Goal: Task Accomplishment & Management: Use online tool/utility

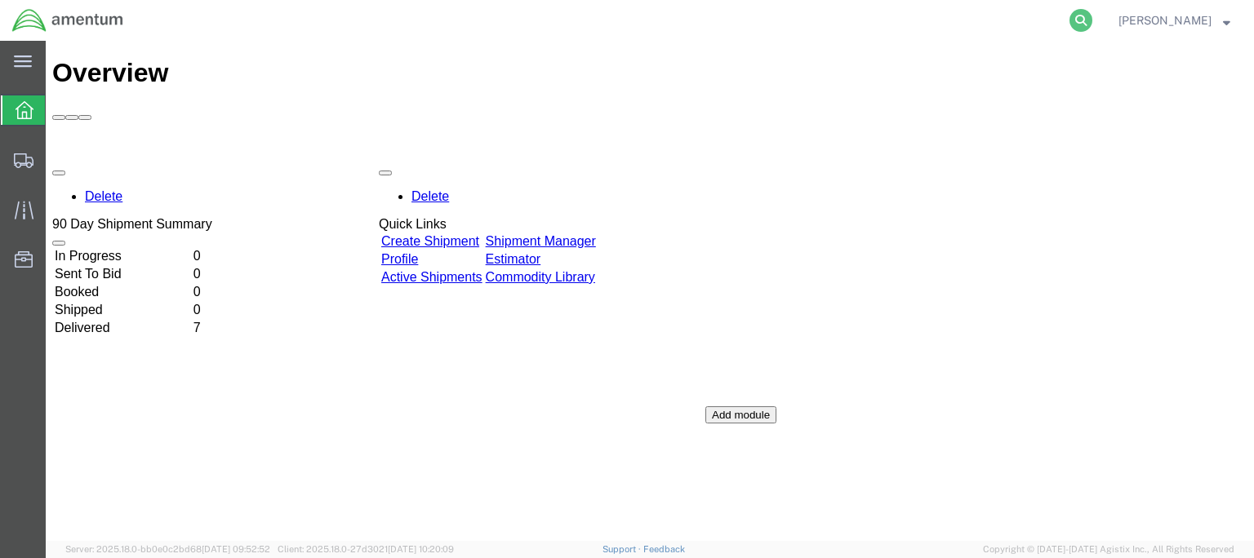
click at [1092, 19] on icon at bounding box center [1080, 20] width 23 height 23
click at [768, 12] on input "search" at bounding box center [821, 20] width 496 height 39
type input "56767076"
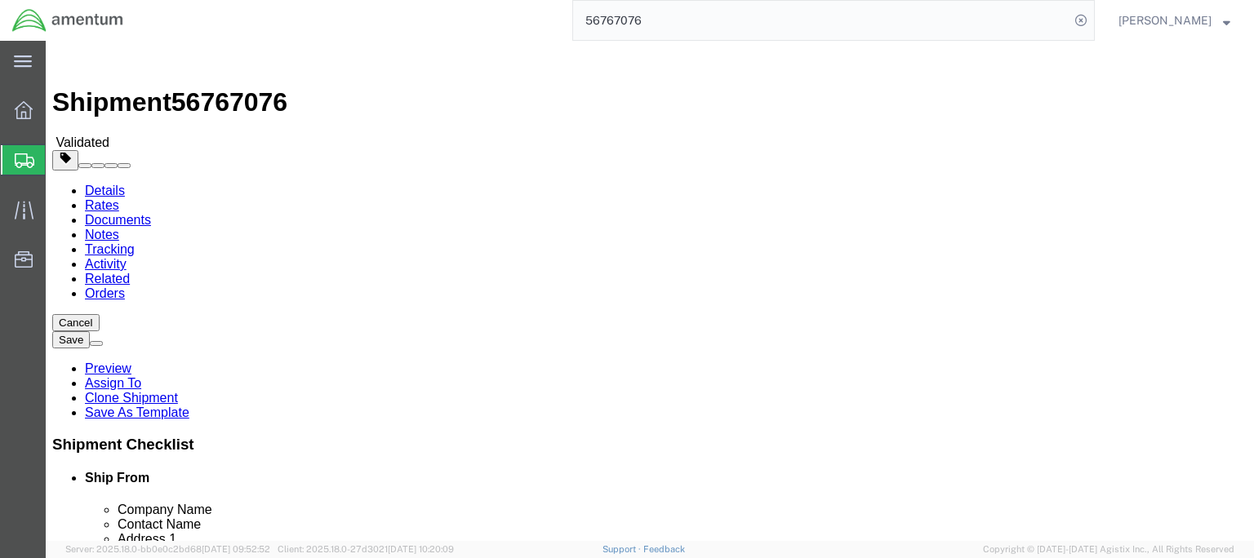
select select
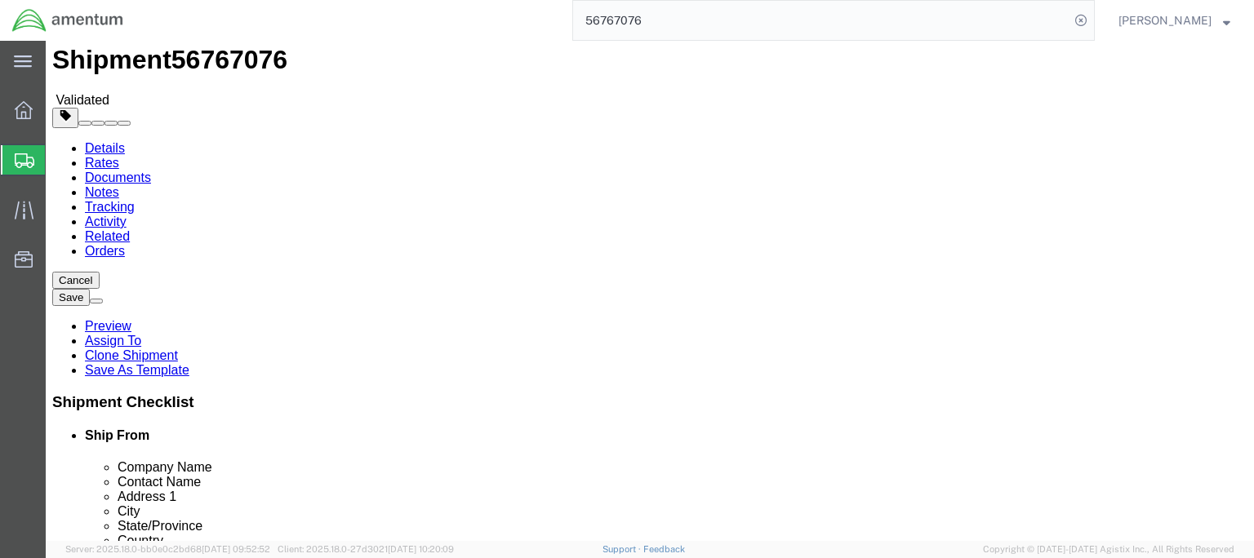
scroll to position [82, 0]
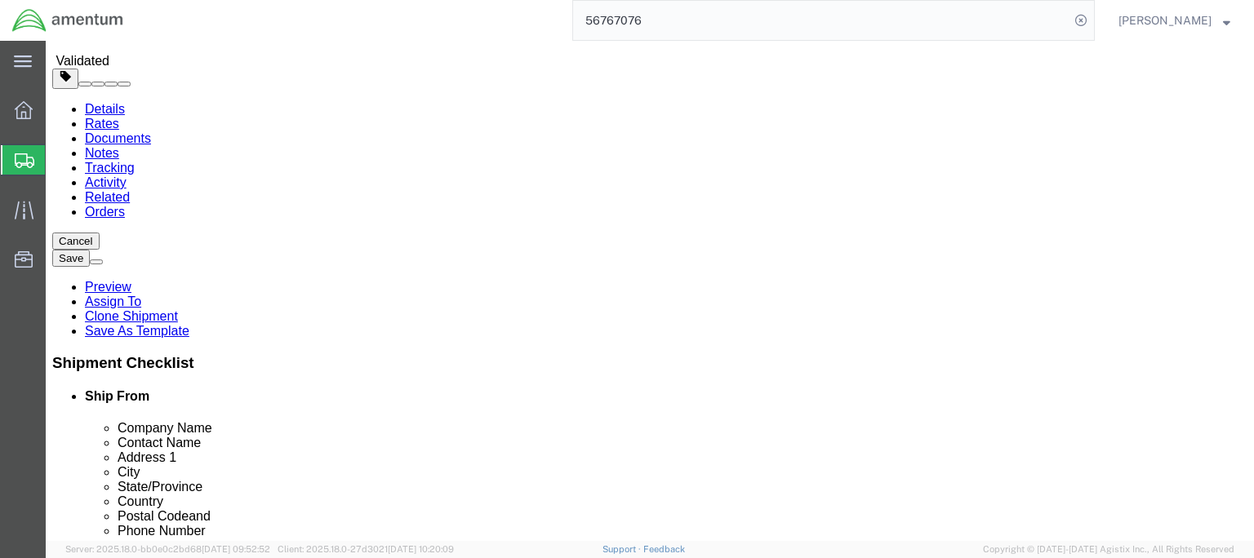
click input "[STREET_ADDRESS] Quality Inn"
type input "2401 US-90 Quality Inn"
click input "Building [GEOGRAPHIC_DATA]"
type input "Building [GEOGRAPHIC_DATA]"
click button "Rate Shipment"
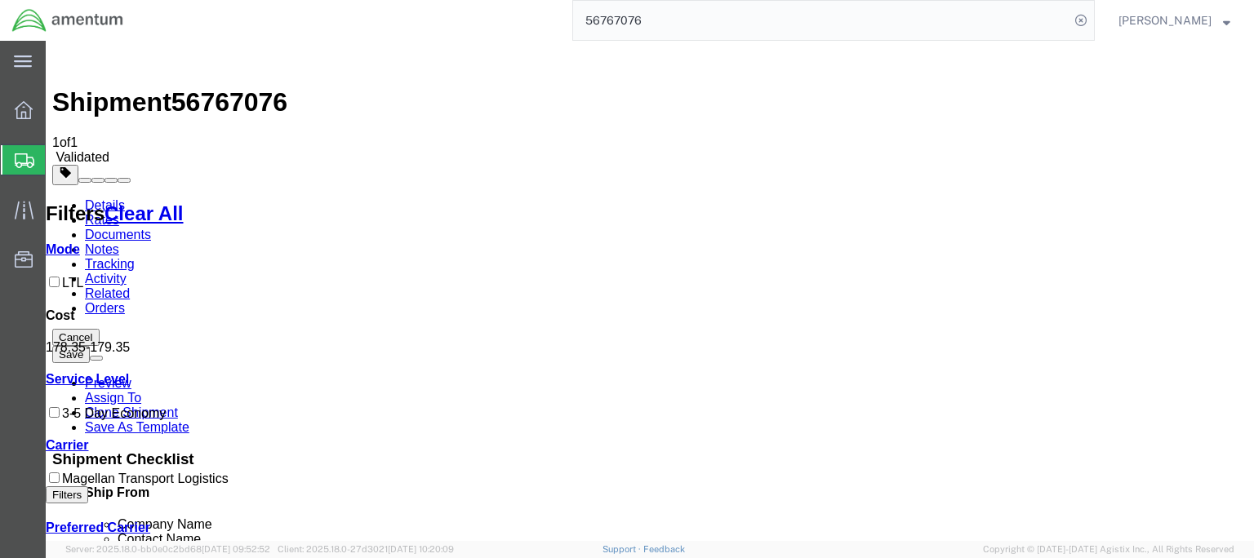
click at [114, 198] on link "Details" at bounding box center [105, 205] width 40 height 14
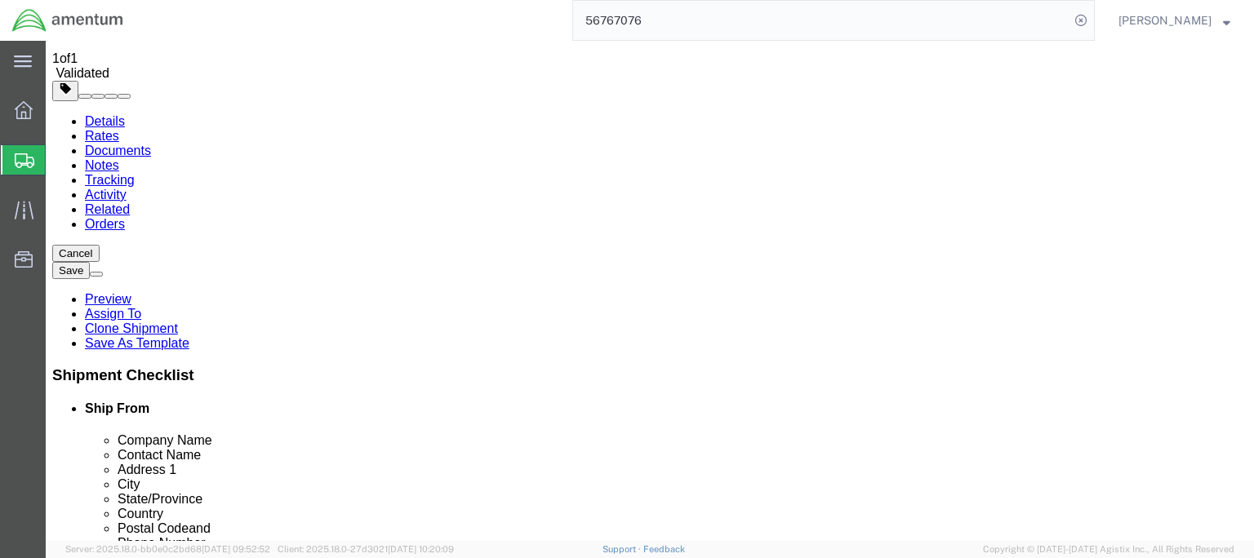
scroll to position [82, 0]
click input "2401 US-90 Quality Inn"
type input "2401 US-90 #104"
click input "Attn: Room 104"
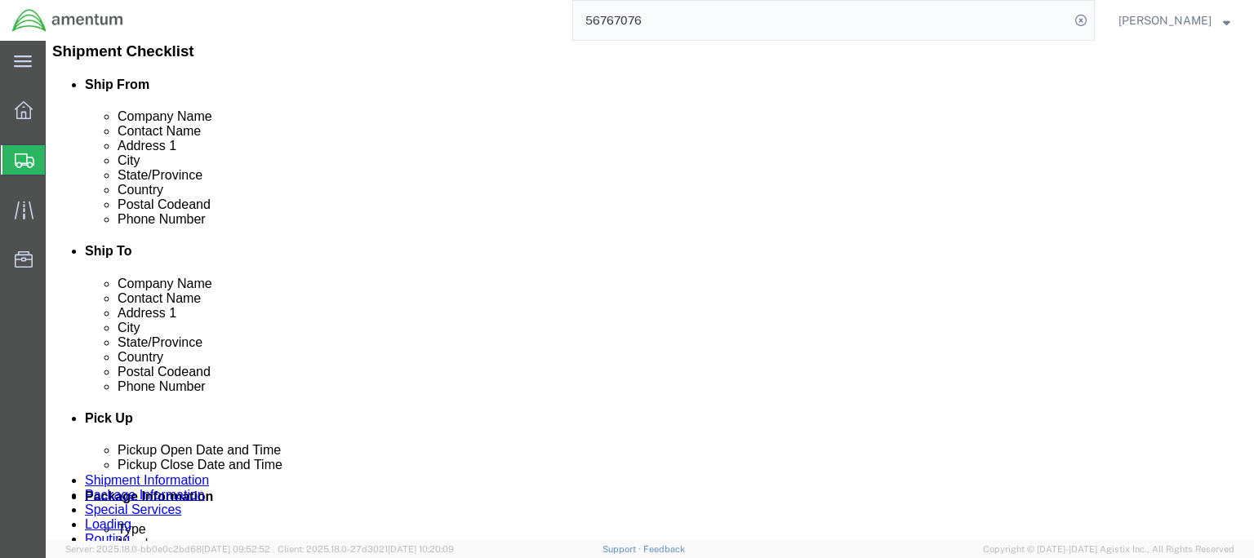
type input "QUALITY INN Attn: Room 104"
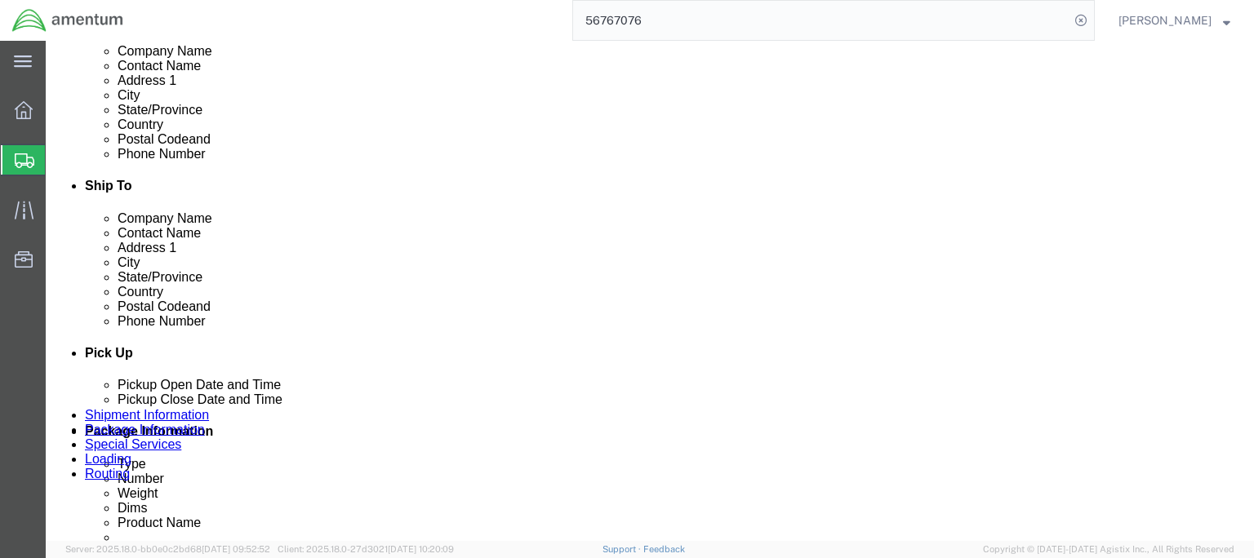
scroll to position [490, 0]
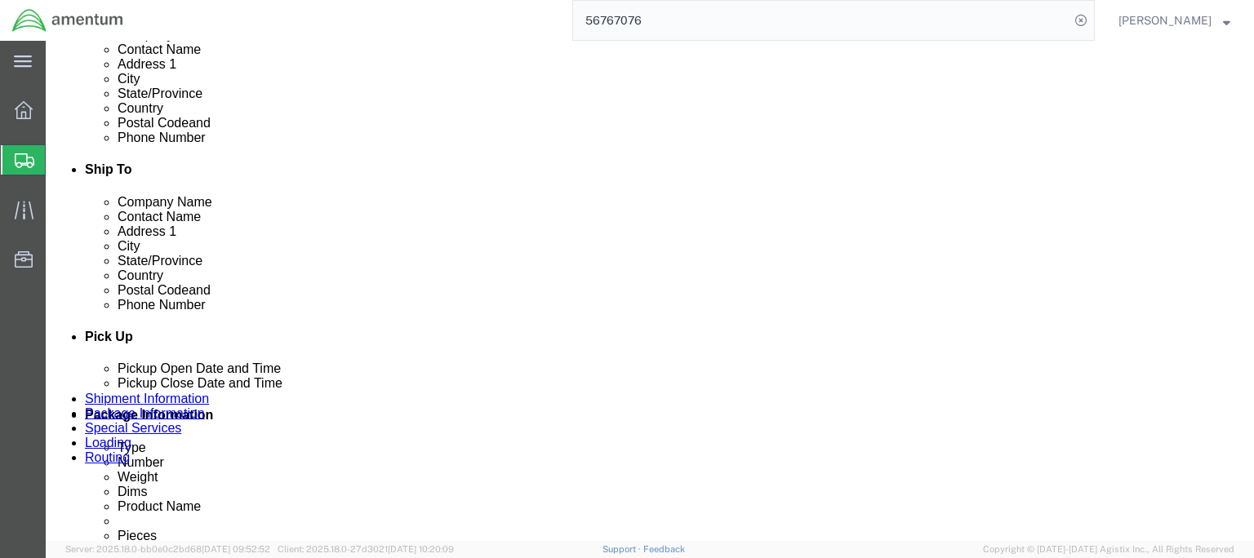
click button "Rate Shipment"
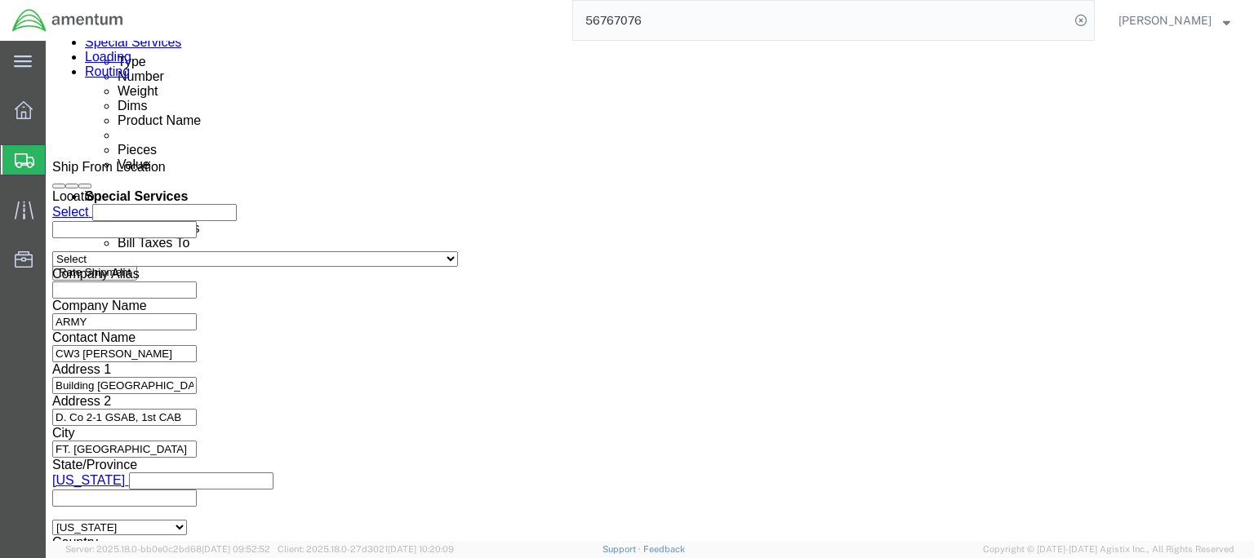
scroll to position [898, 0]
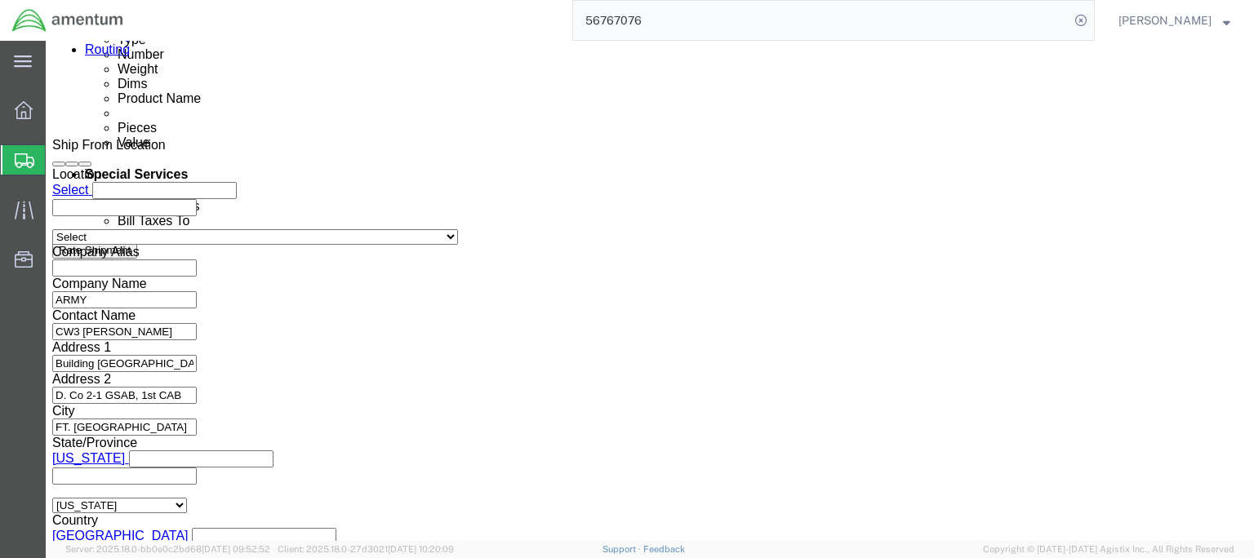
click input "4999.R.2521.AC.AE.03.CAVA.00"
click button "Rate Shipment"
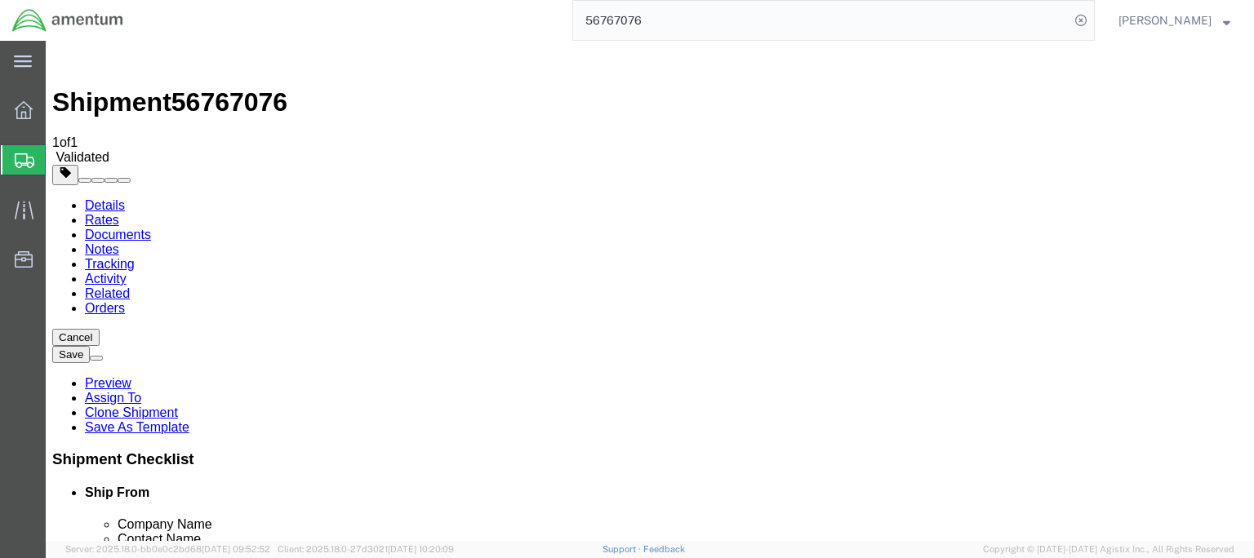
scroll to position [0, 0]
click button "Save"
click button "Rate Shipment"
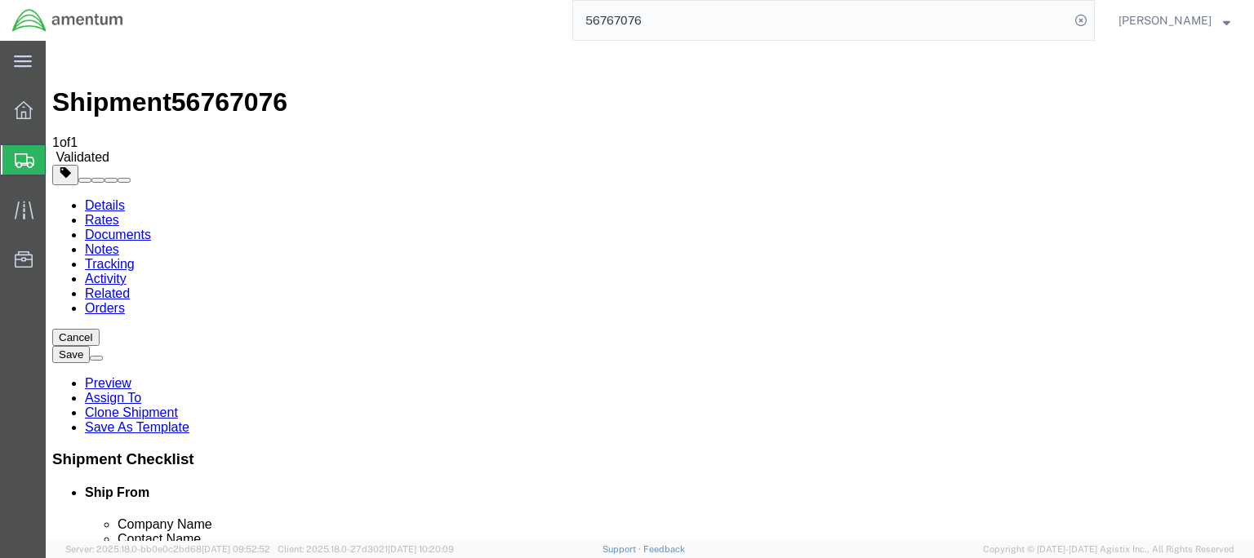
click button "Rate Shipment"
drag, startPoint x: 1071, startPoint y: 491, endPoint x: 1059, endPoint y: 473, distance: 21.3
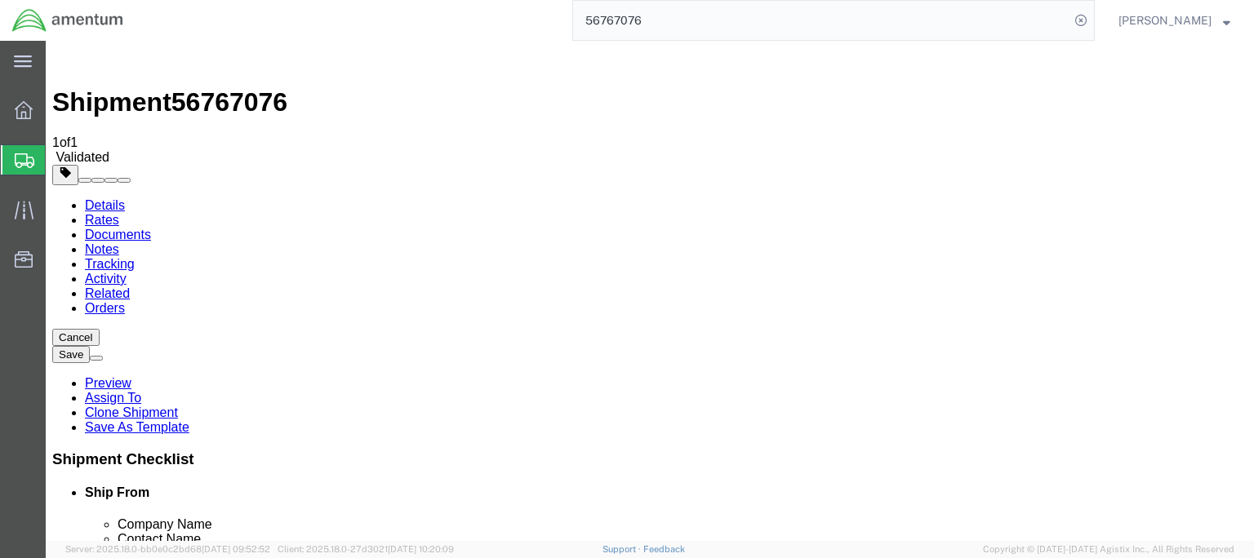
click div "Rate Shipment"
click button "Rate Shipment"
